Goal: Information Seeking & Learning: Understand process/instructions

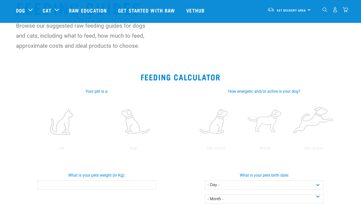
scroll to position [137, 0]
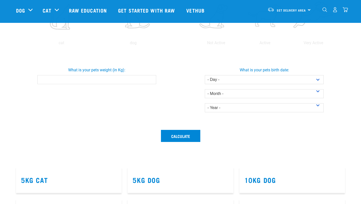
click at [124, 78] on input "What is your pets weight (in Kg):" at bounding box center [96, 79] width 119 height 9
click at [152, 79] on input "0.1" at bounding box center [96, 79] width 119 height 9
drag, startPoint x: 138, startPoint y: 77, endPoint x: 104, endPoint y: 76, distance: 34.2
click at [104, 76] on input "0.1" at bounding box center [96, 79] width 119 height 9
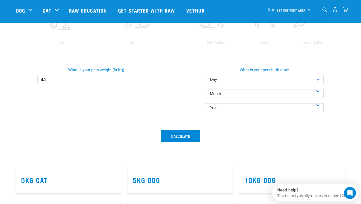
scroll to position [0, 0]
type input "8.1"
click at [238, 79] on select "- Day - 1 2 3 4 5 6 7 8 9 10 11 12 13 14 15 16 17 18 19 20 21 22 23 24 25 26 27" at bounding box center [264, 79] width 119 height 9
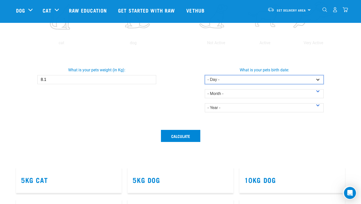
select select "6"
click at [205, 75] on select "- Day - 1 2 3 4 5 6 7 8 9 10 11 12 13 14 15 16 17 18 19 20 21 22 23 24 25 26 27" at bounding box center [264, 79] width 119 height 9
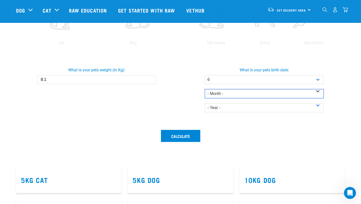
click at [257, 94] on select "- Month - January February March April May June July August September October N…" at bounding box center [264, 93] width 119 height 9
select select "November"
click at [205, 89] on select "- Month - January February March April May June July August September October N…" at bounding box center [264, 93] width 119 height 9
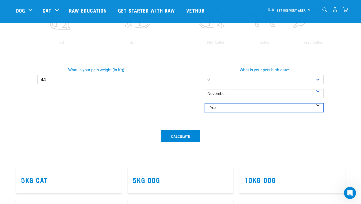
click at [300, 107] on select "- Year - 2025 2024 2023 2022 2021 2020 2019 2018 2017 2016 2015 2014" at bounding box center [264, 107] width 119 height 9
select select "2023"
click at [205, 103] on select "- Year - 2025 2024 2023 2022 2021 2020 2019 2018 2017 2016 2015 2014" at bounding box center [264, 107] width 119 height 9
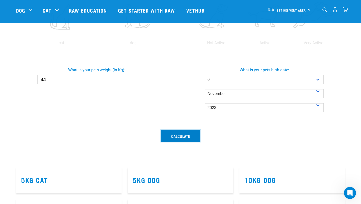
click at [179, 135] on button "Calculate" at bounding box center [180, 136] width 39 height 12
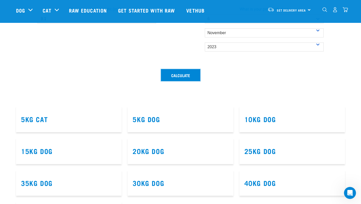
scroll to position [197, 0]
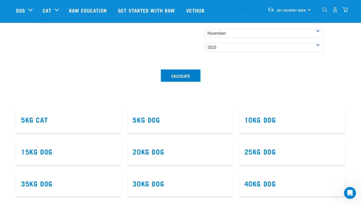
click at [181, 77] on button "Calculate" at bounding box center [180, 75] width 39 height 12
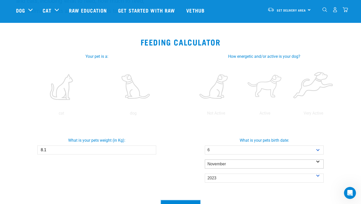
scroll to position [71, 0]
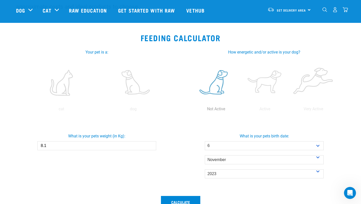
click at [211, 86] on label at bounding box center [216, 82] width 47 height 43
click at [192, 110] on input "radio" at bounding box center [192, 110] width 0 height 0
click at [182, 201] on button "Calculate" at bounding box center [180, 202] width 39 height 12
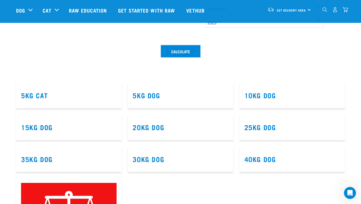
scroll to position [218, 0]
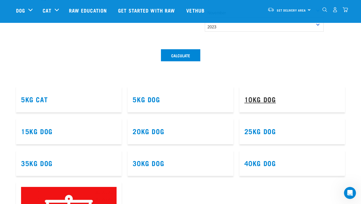
click at [270, 98] on link "10kg Dog" at bounding box center [261, 99] width 32 height 4
